Goal: Task Accomplishment & Management: Use online tool/utility

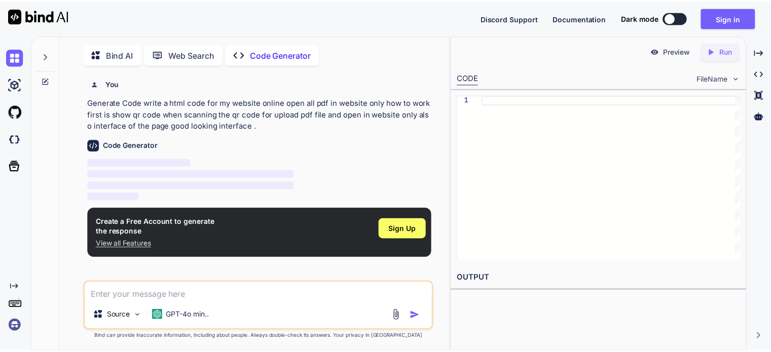
scroll to position [4, 0]
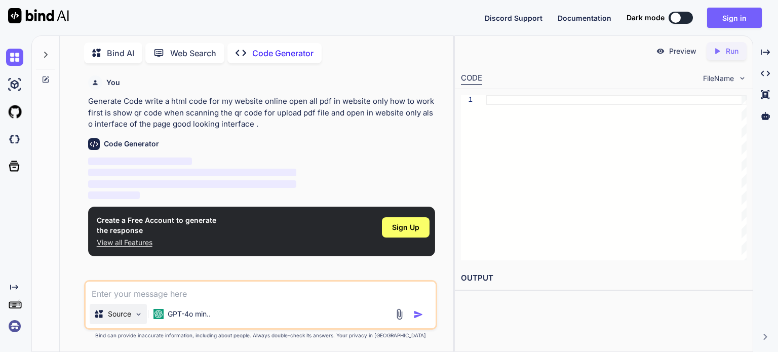
click at [130, 312] on p "Source" at bounding box center [119, 314] width 23 height 10
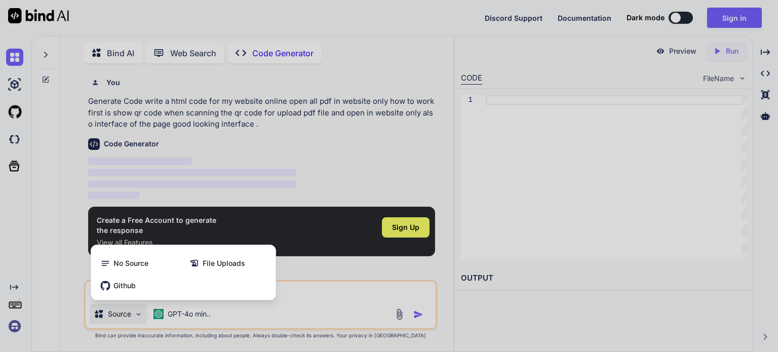
click at [576, 219] on div at bounding box center [389, 176] width 778 height 352
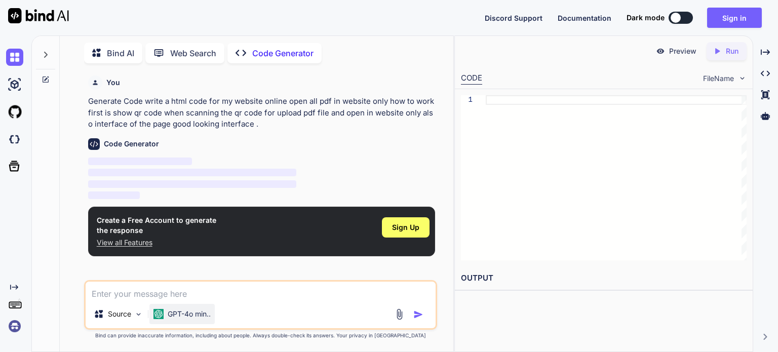
click at [197, 315] on p "GPT-4o min.." at bounding box center [189, 314] width 43 height 10
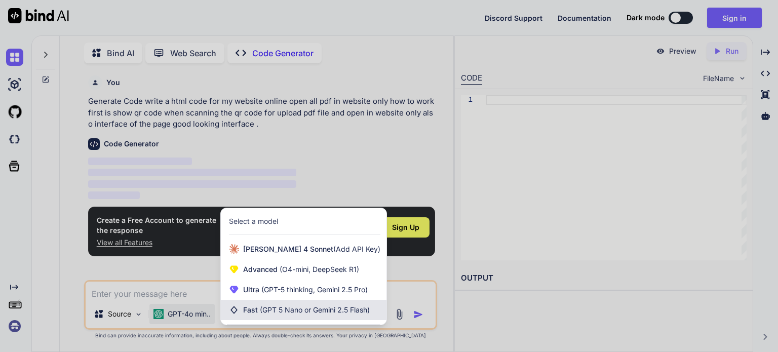
click at [324, 314] on span "(GPT 5 Nano or Gemini 2.5 Flash)" at bounding box center [315, 310] width 110 height 9
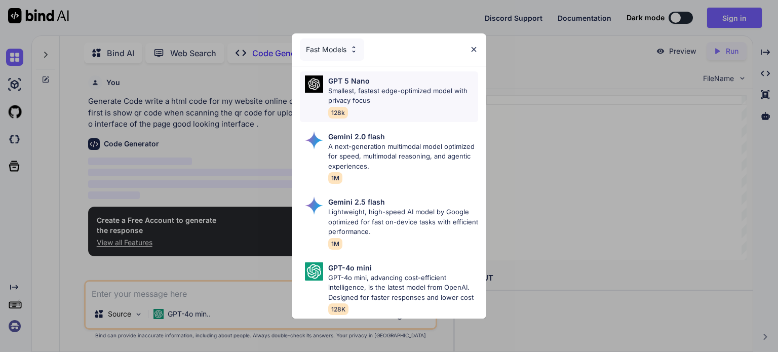
click at [389, 94] on p "Smallest, fastest edge-optimized model with privacy focus" at bounding box center [403, 96] width 150 height 20
type textarea "x"
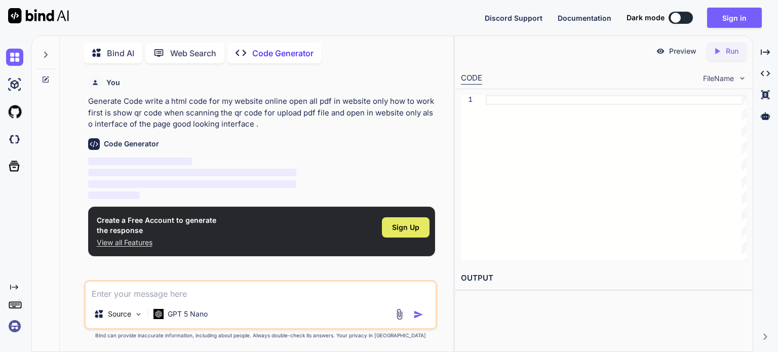
click at [407, 235] on div "Sign Up" at bounding box center [406, 227] width 48 height 20
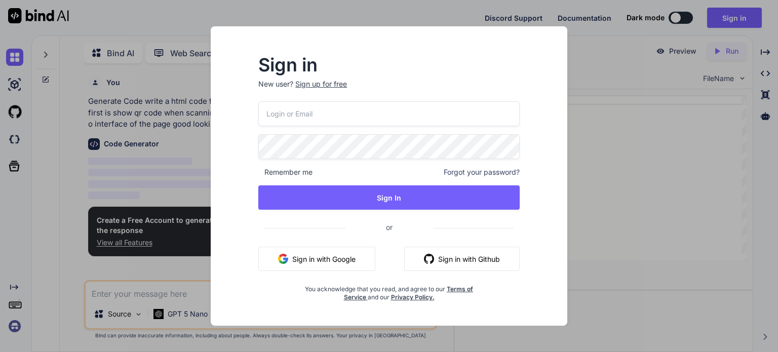
click at [333, 264] on button "Sign in with Google" at bounding box center [316, 259] width 117 height 24
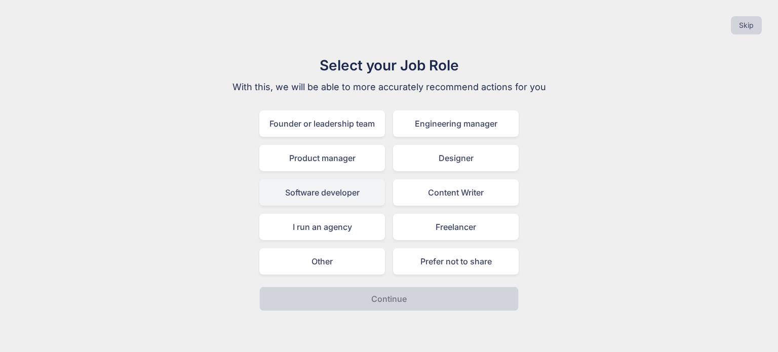
click at [316, 198] on div "Software developer" at bounding box center [322, 192] width 126 height 26
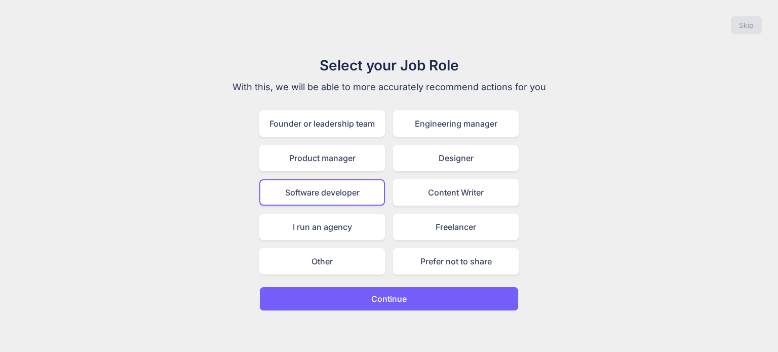
click at [385, 306] on button "Continue" at bounding box center [388, 299] width 259 height 24
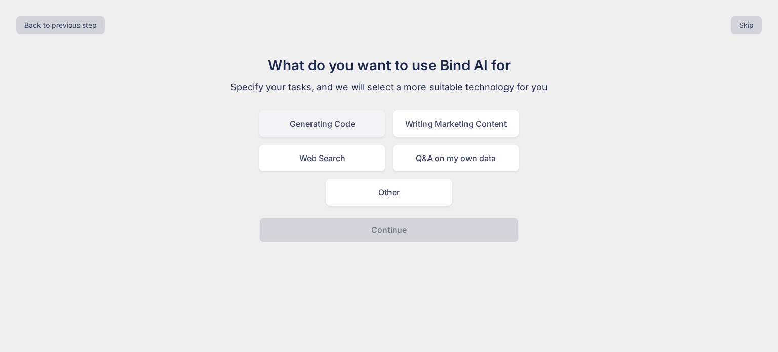
click at [337, 118] on div "Generating Code" at bounding box center [322, 123] width 126 height 26
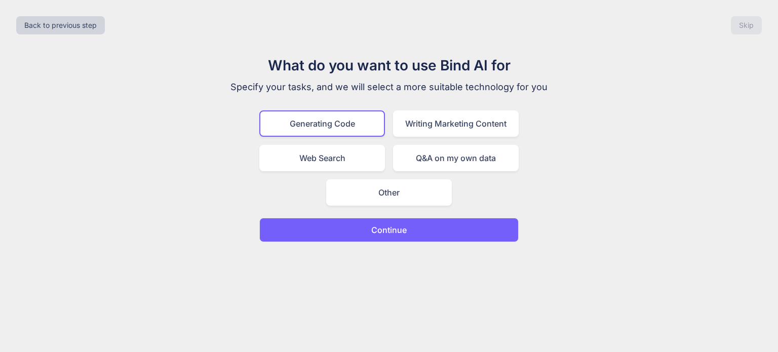
click at [308, 224] on button "Continue" at bounding box center [388, 230] width 259 height 24
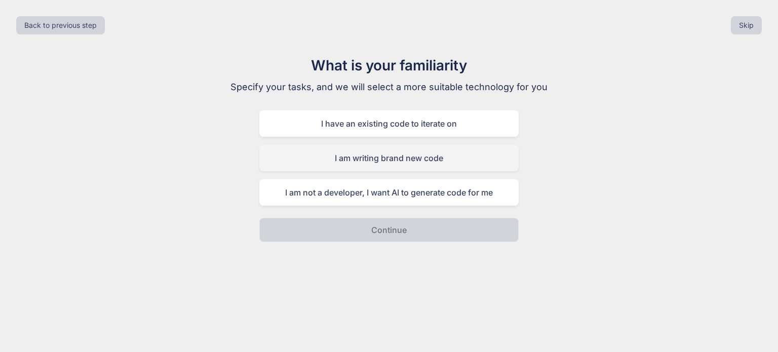
click at [337, 168] on div "I am writing brand new code" at bounding box center [388, 158] width 259 height 26
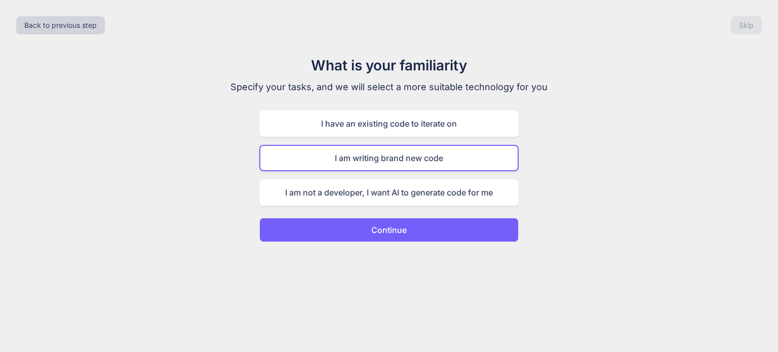
click at [314, 225] on button "Continue" at bounding box center [388, 230] width 259 height 24
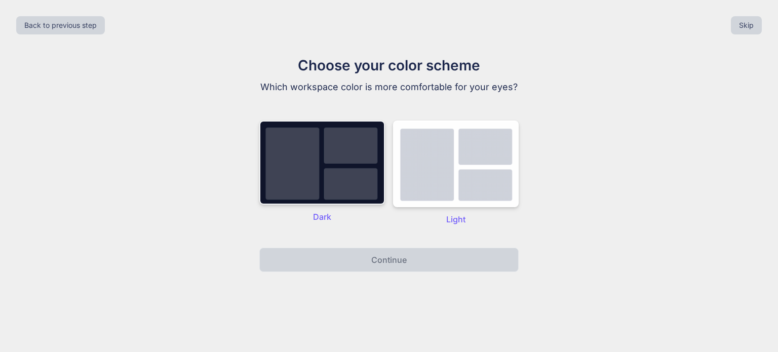
click at [323, 190] on img at bounding box center [322, 163] width 126 height 84
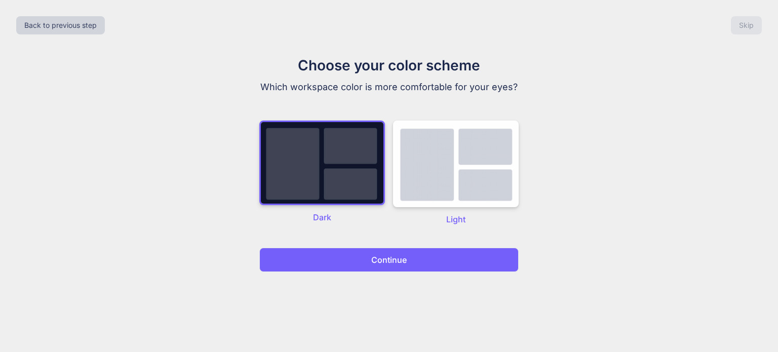
click at [299, 261] on button "Continue" at bounding box center [388, 260] width 259 height 24
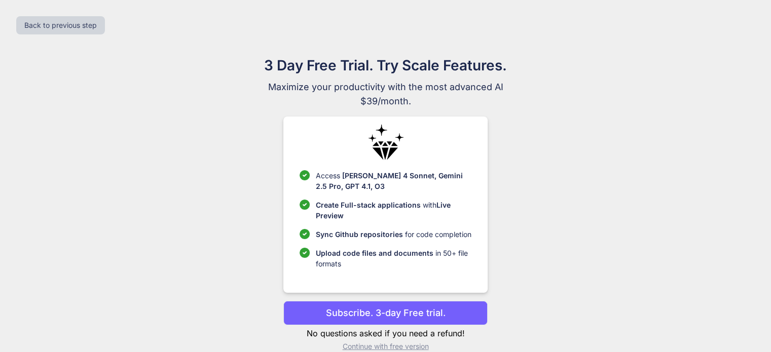
scroll to position [15, 0]
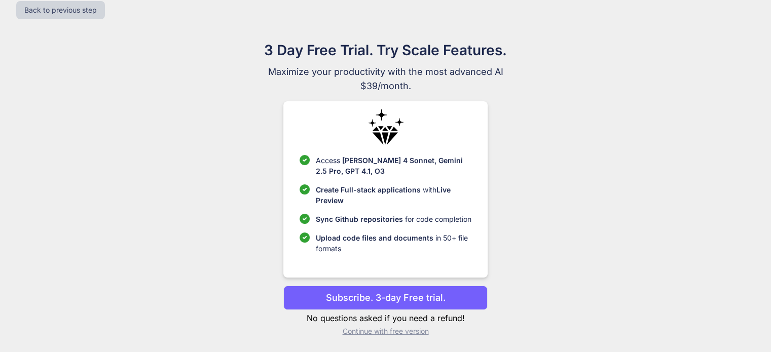
click at [346, 302] on p "Subscribe. 3-day Free trial." at bounding box center [386, 298] width 120 height 14
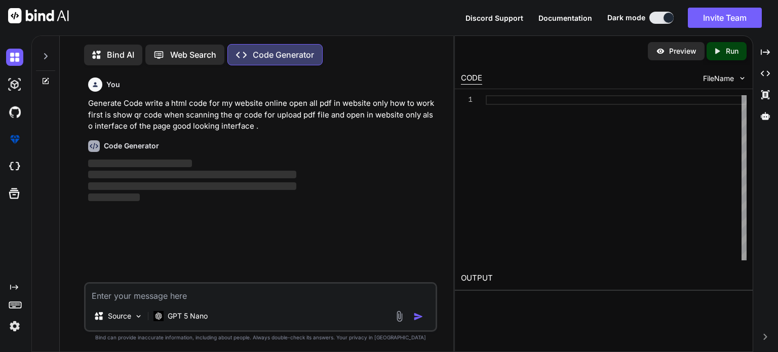
scroll to position [4, 0]
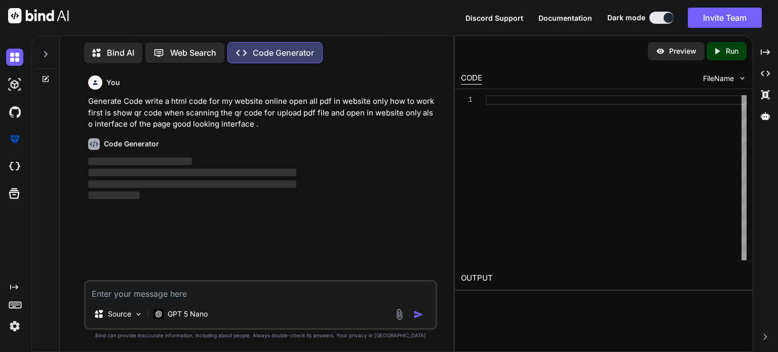
type textarea "x"
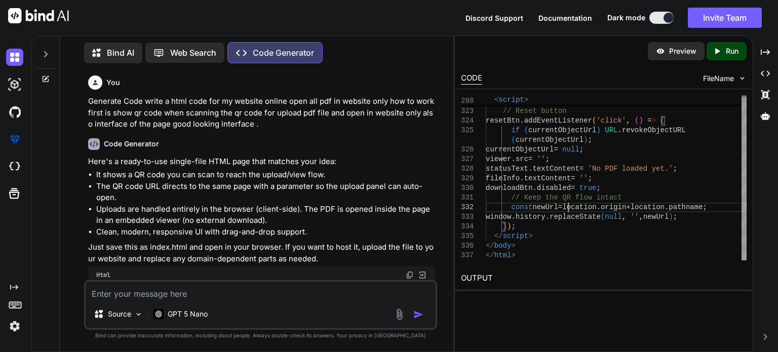
type textarea "<!DOCTYPE html> <html lang="en"> <head> <meta charset="utf-8" /> <meta name="vi…"
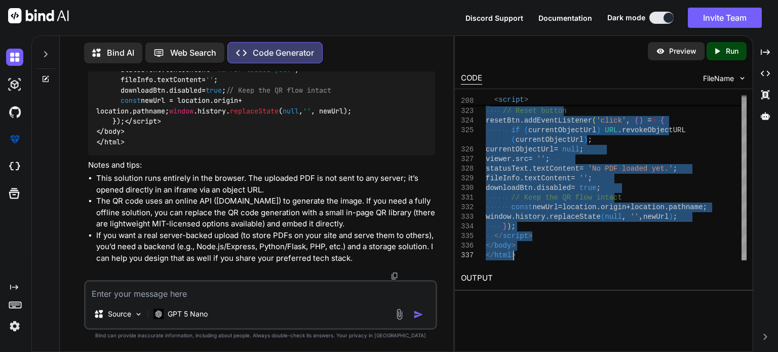
scroll to position [3762, 0]
click at [232, 290] on textarea at bounding box center [261, 291] width 350 height 18
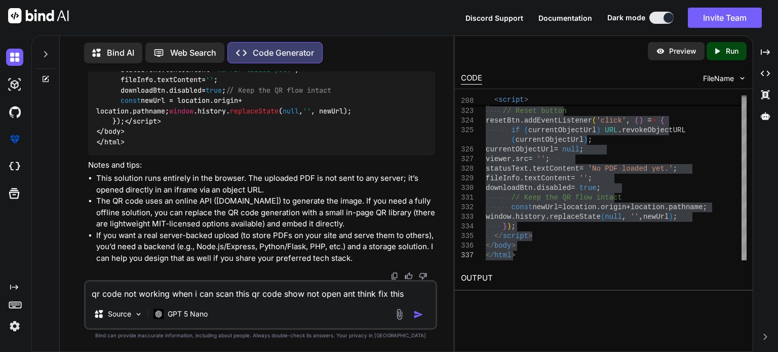
type textarea "qr code not working when i can scan this qr code show not open ant think fix th…"
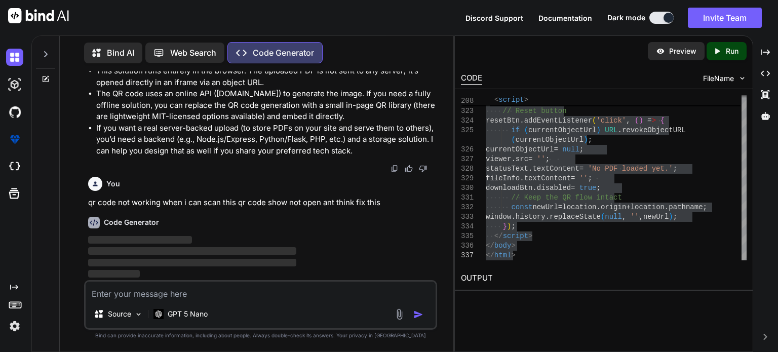
scroll to position [3869, 0]
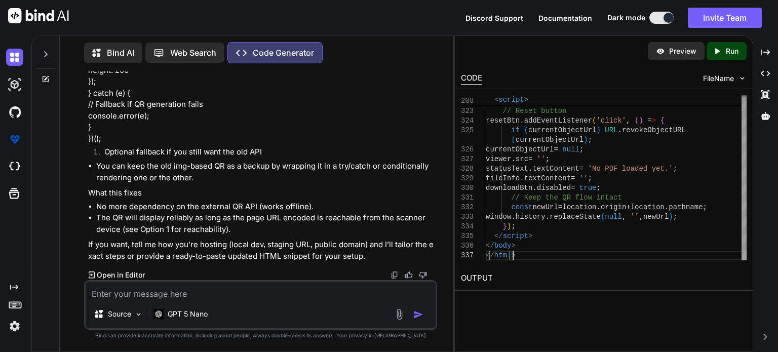
click at [675, 54] on p "Preview" at bounding box center [682, 51] width 27 height 10
click at [724, 51] on icon "Created with Pixso." at bounding box center [719, 51] width 13 height 9
click at [677, 54] on p "Preview" at bounding box center [682, 51] width 27 height 10
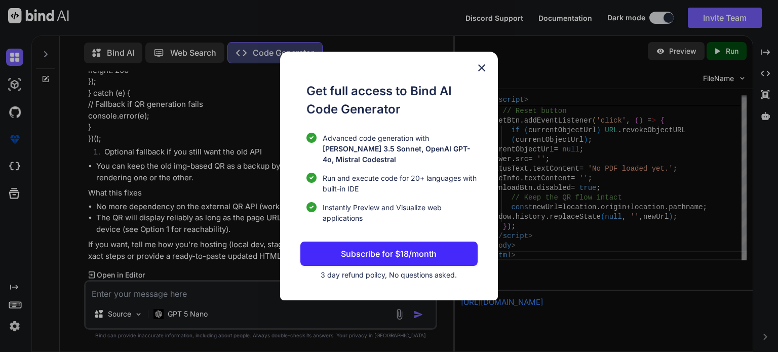
click at [487, 74] on img at bounding box center [482, 68] width 12 height 12
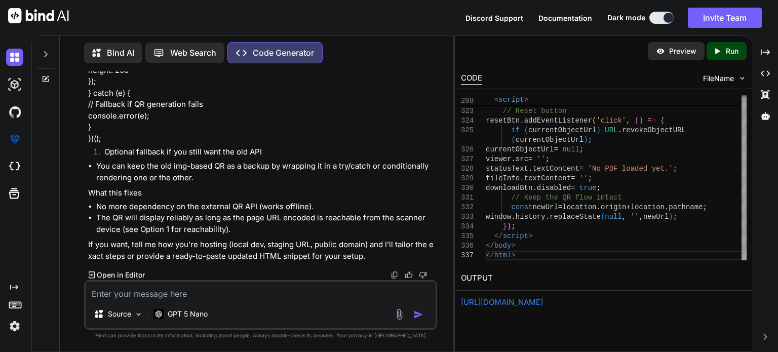
scroll to position [4750, 0]
click at [92, 296] on textarea at bounding box center [261, 291] width 350 height 18
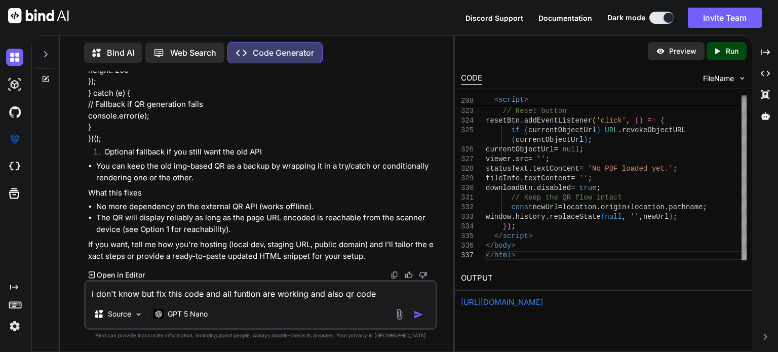
type textarea "i don't know but fix this code and all funtion are working and also qr code"
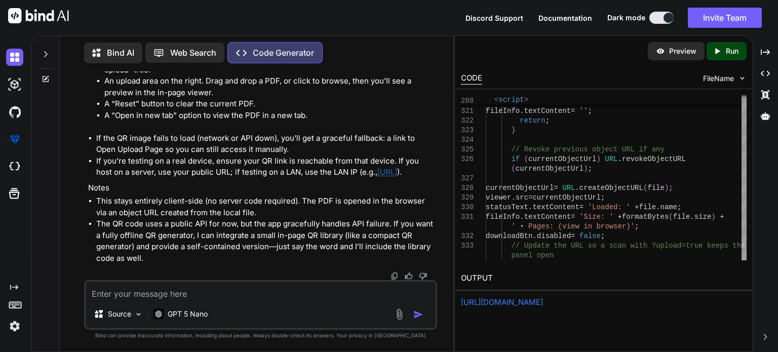
scroll to position [9034, 0]
drag, startPoint x: 153, startPoint y: 245, endPoint x: 124, endPoint y: 249, distance: 28.7
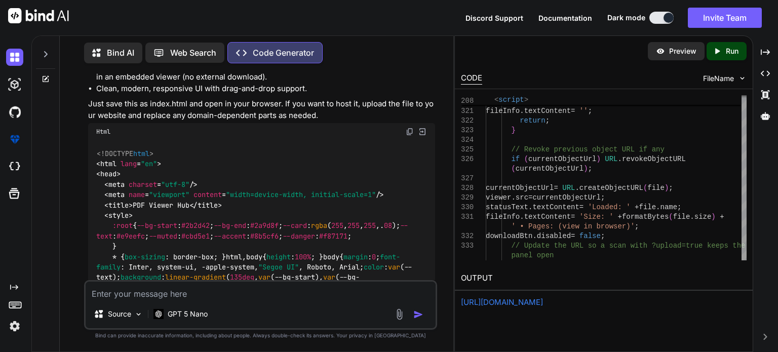
scroll to position [161, 0]
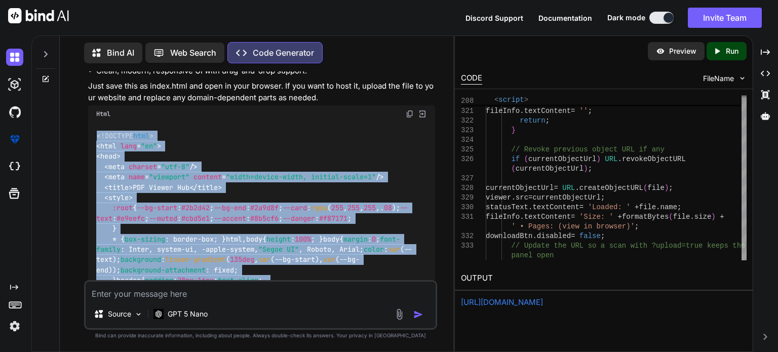
drag, startPoint x: 125, startPoint y: 250, endPoint x: 85, endPoint y: 139, distance: 117.8
click at [85, 139] on div "You Generate Code write a html code for my website online open all pdf in websi…" at bounding box center [260, 211] width 353 height 280
copy div "<!DOCTYPE html > < html lang = "en" > < head > < meta charset = "utf-8" /> < me…"
click at [334, 294] on textarea at bounding box center [261, 291] width 350 height 18
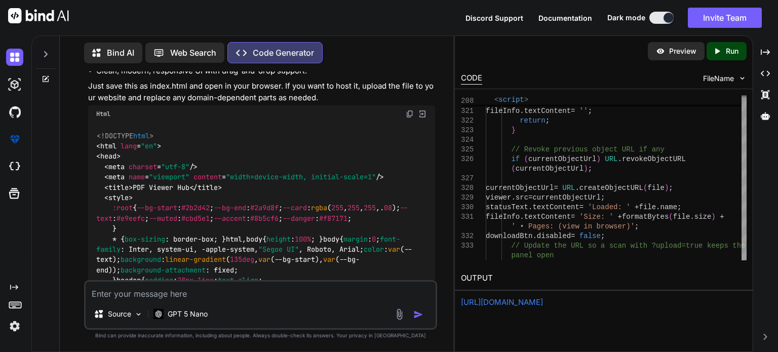
click at [399, 317] on img at bounding box center [400, 315] width 12 height 12
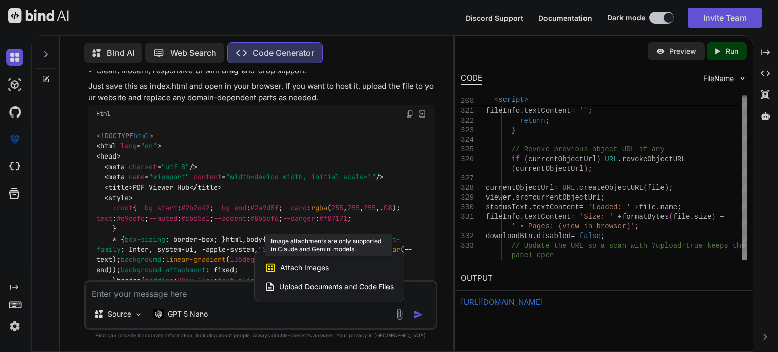
click at [321, 270] on span "Attach Images" at bounding box center [304, 268] width 49 height 10
click at [297, 263] on span "Attach Images" at bounding box center [304, 268] width 49 height 10
click at [324, 271] on span "Attach Images" at bounding box center [304, 268] width 49 height 10
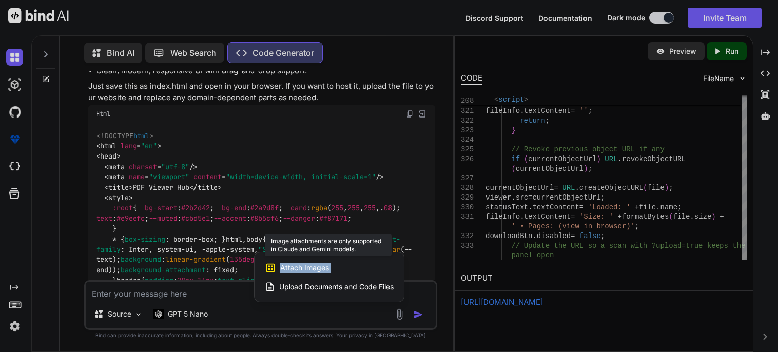
click at [324, 271] on span "Attach Images" at bounding box center [304, 268] width 49 height 10
click at [358, 266] on div "Attach Images Image attachments are only supported in Claude and Gemini models." at bounding box center [329, 267] width 129 height 19
click at [388, 232] on div at bounding box center [389, 176] width 778 height 352
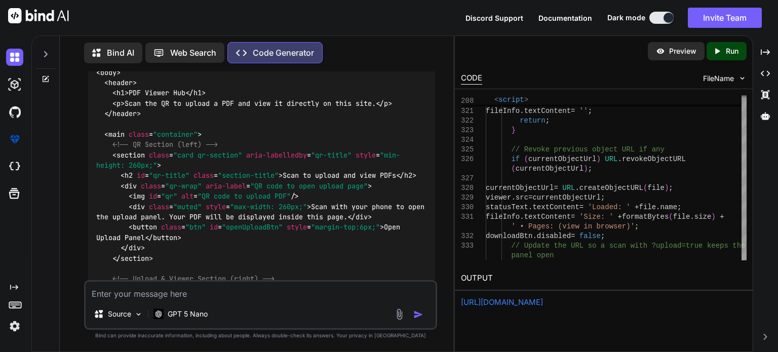
scroll to position [4196, 0]
drag, startPoint x: 88, startPoint y: 217, endPoint x: 118, endPoint y: 214, distance: 30.0
copy p "Option 2"
click at [170, 294] on textarea at bounding box center [261, 291] width 350 height 18
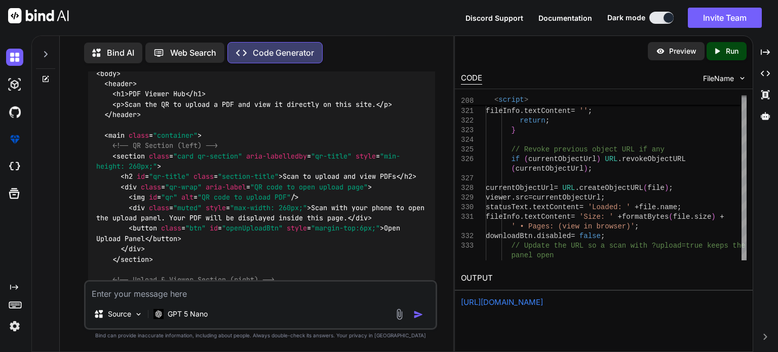
paste textarea "Option 2"
type textarea "Option 2"
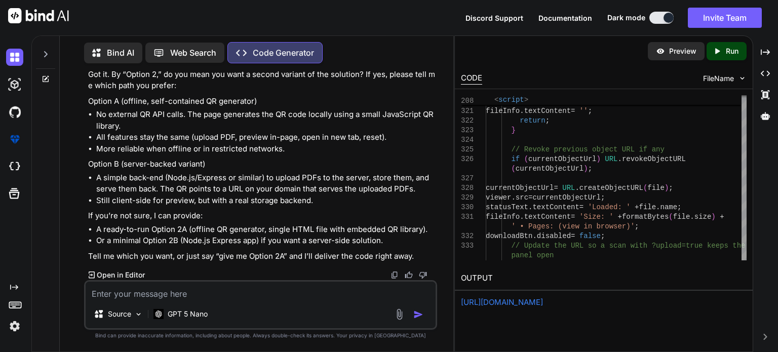
scroll to position [9559, 0]
click at [168, 284] on textarea at bounding box center [261, 291] width 350 height 18
click at [740, 53] on div "Created with Pixso. Run" at bounding box center [727, 51] width 40 height 18
drag, startPoint x: 118, startPoint y: 152, endPoint x: 68, endPoint y: 152, distance: 49.7
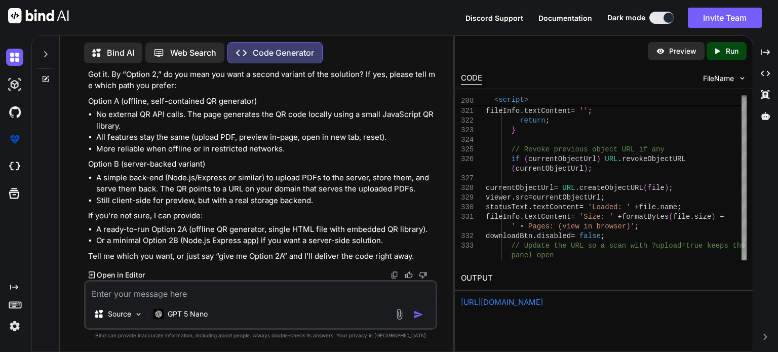
click at [68, 152] on div "You Generate Code write a html code for my website online open all pdf in websi…" at bounding box center [261, 211] width 386 height 280
click at [198, 164] on div "Code Generator Got it. By “Option 2,” do you mean you want a second variant of …" at bounding box center [261, 162] width 347 height 238
click at [192, 298] on textarea at bounding box center [261, 291] width 350 height 18
type textarea "give me code ? option 2 code"
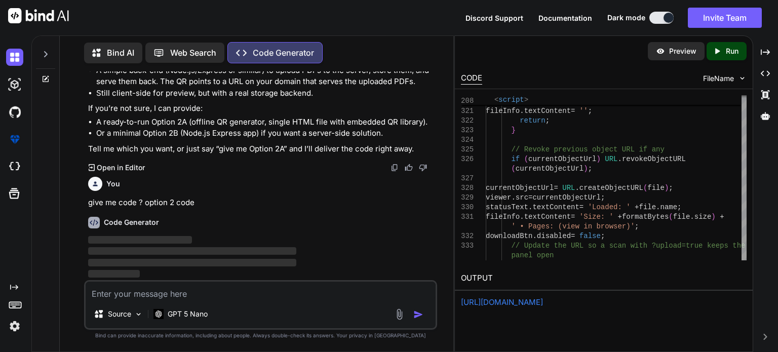
scroll to position [9666, 0]
click at [102, 184] on div "You" at bounding box center [261, 184] width 347 height 14
type textarea "<!DOCTYPE html> <html lang="en"> <head> <meta charset="utf-8" /> <meta name="vi…"
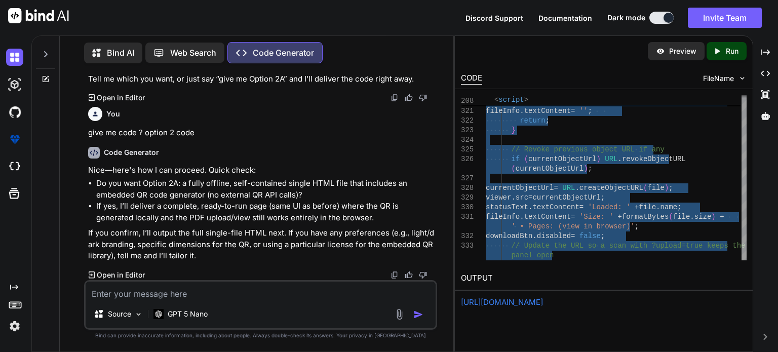
scroll to position [9736, 0]
click at [542, 66] on div "CODE FileName" at bounding box center [604, 77] width 298 height 22
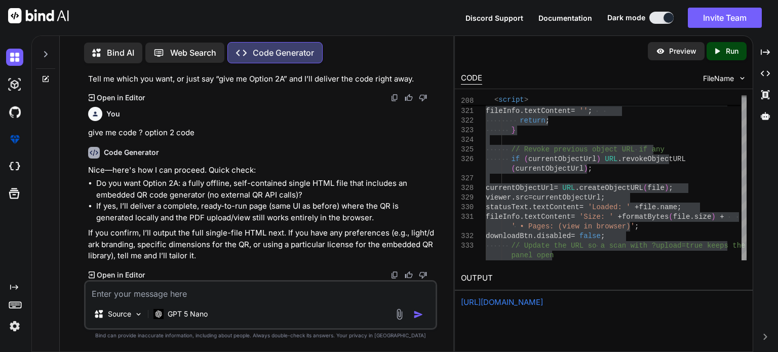
click at [135, 296] on textarea at bounding box center [261, 291] width 350 height 18
type textarea "yes"
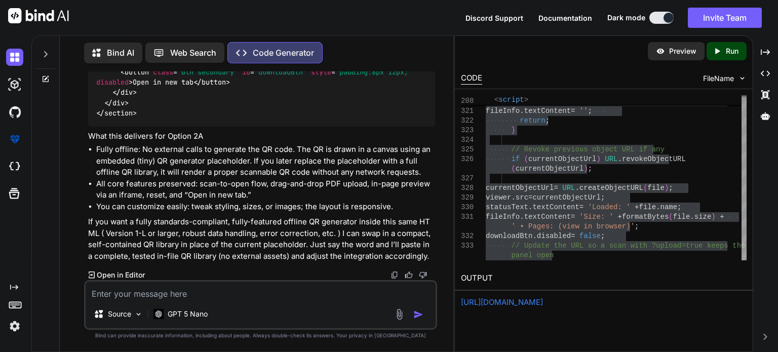
scroll to position [10978, 0]
click at [241, 290] on textarea at bounding box center [261, 291] width 350 height 18
click at [195, 297] on textarea at bounding box center [261, 291] width 350 height 18
paste textarea "give me full and final code right now"
type textarea "give me full and final code right now"
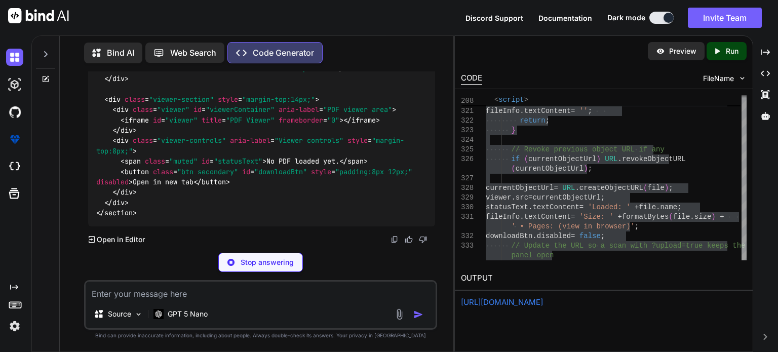
scroll to position [12104, 0]
